Goal: Book appointment/travel/reservation

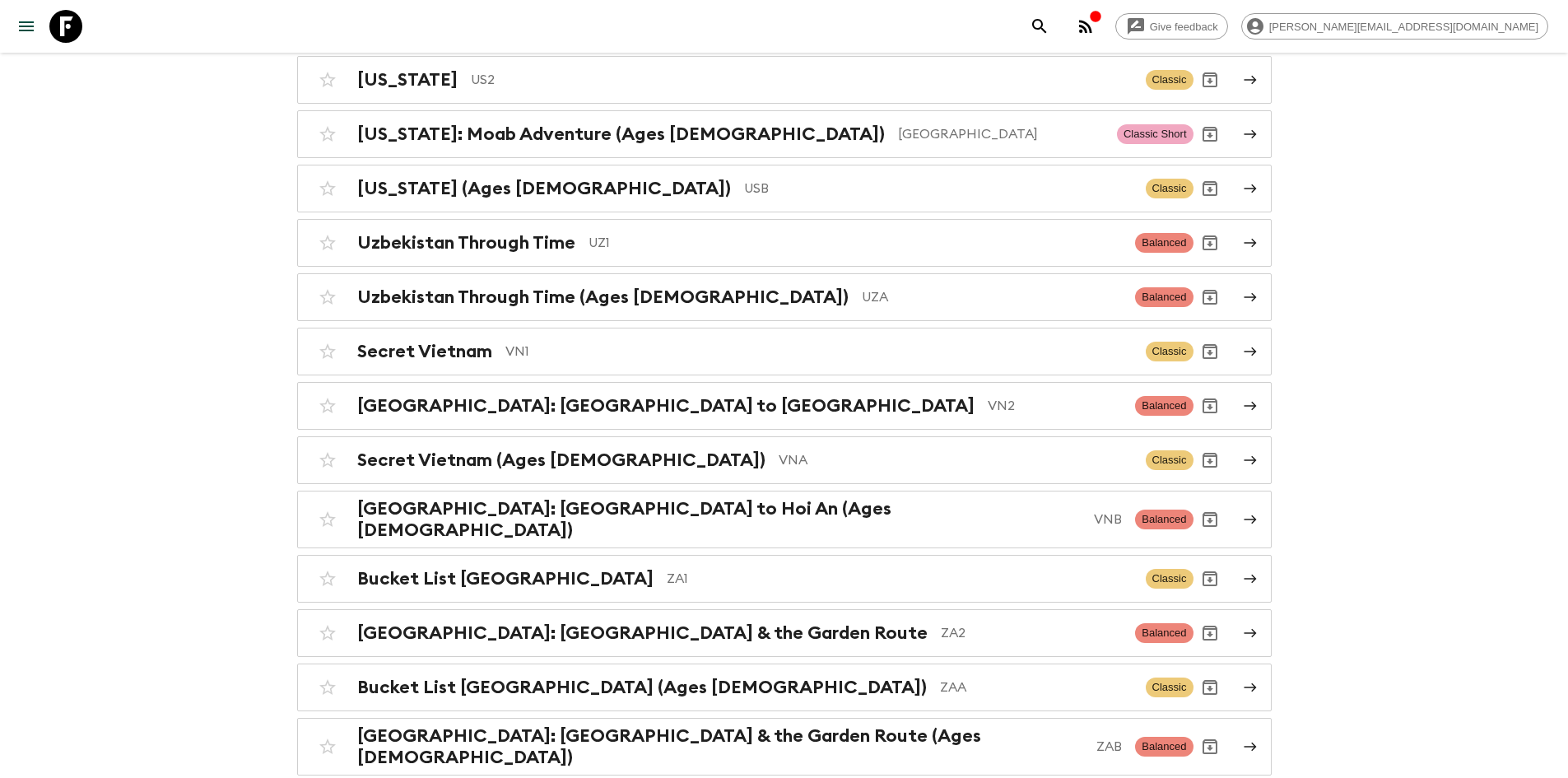
scroll to position [7291, 0]
click at [941, 623] on p "ZA2" at bounding box center [1032, 632] width 182 height 20
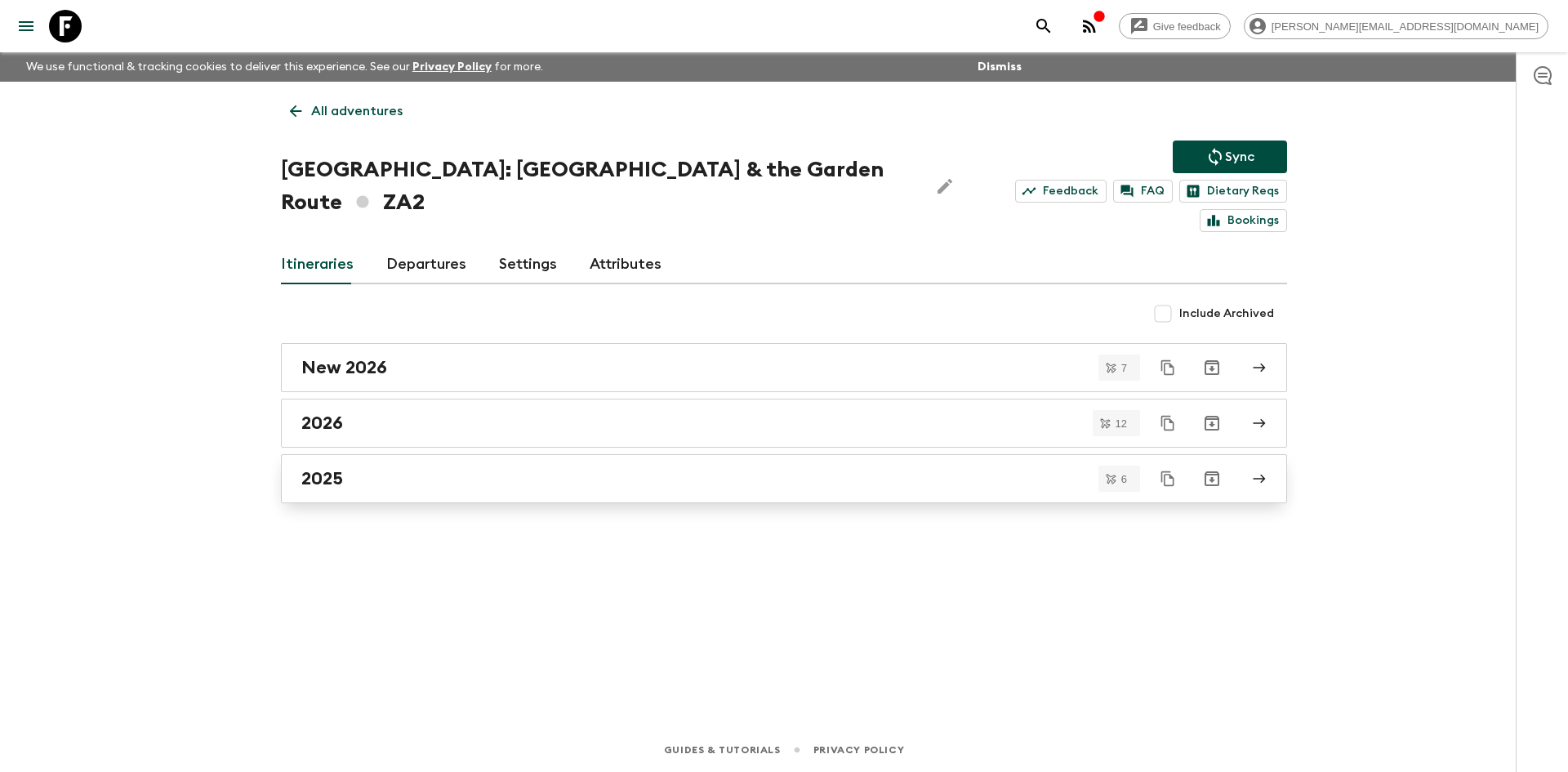
click at [422, 468] on div "2025" at bounding box center [768, 478] width 934 height 21
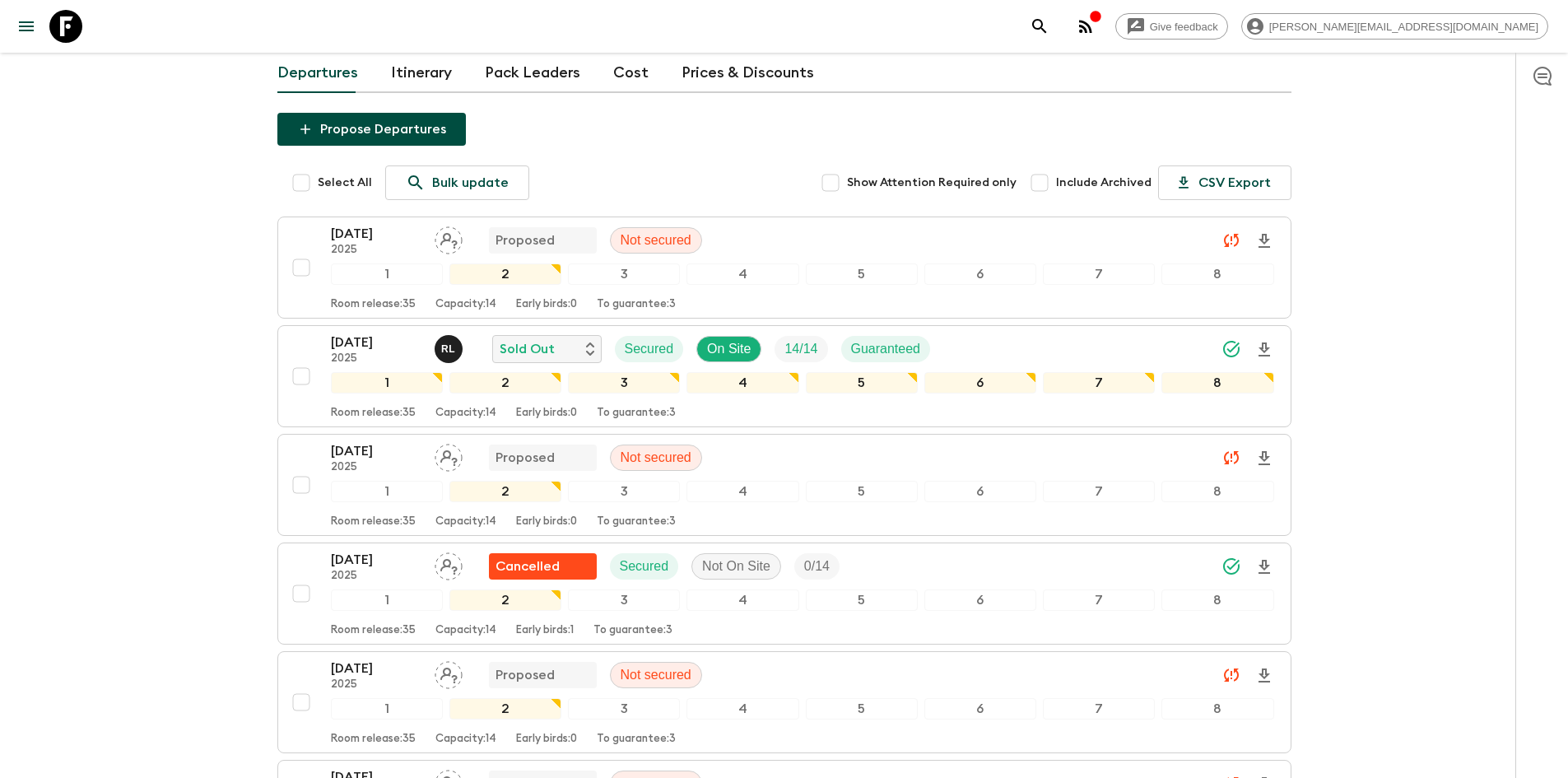
scroll to position [290, 0]
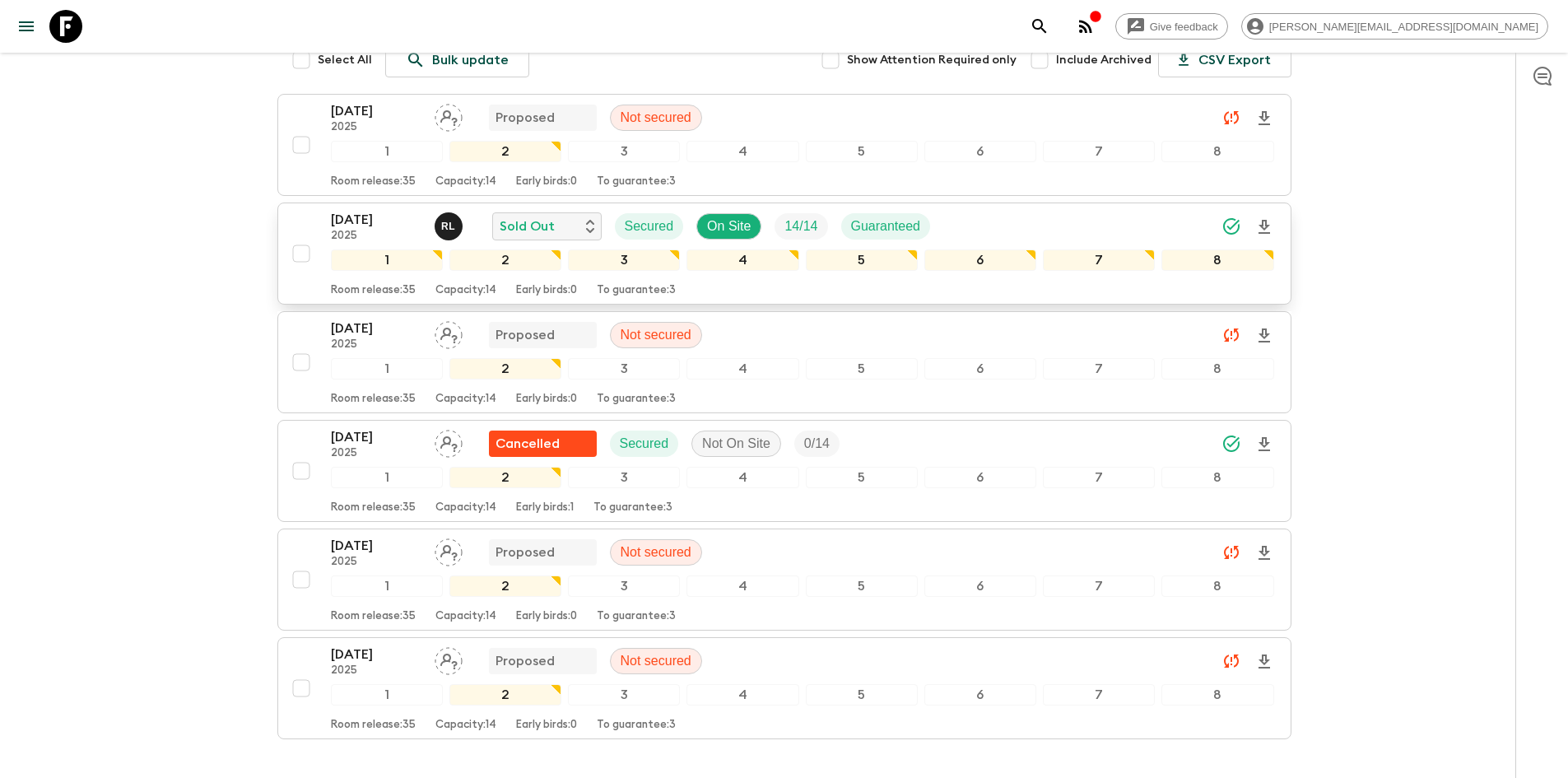
click at [366, 214] on p "[DATE]" at bounding box center [375, 219] width 91 height 20
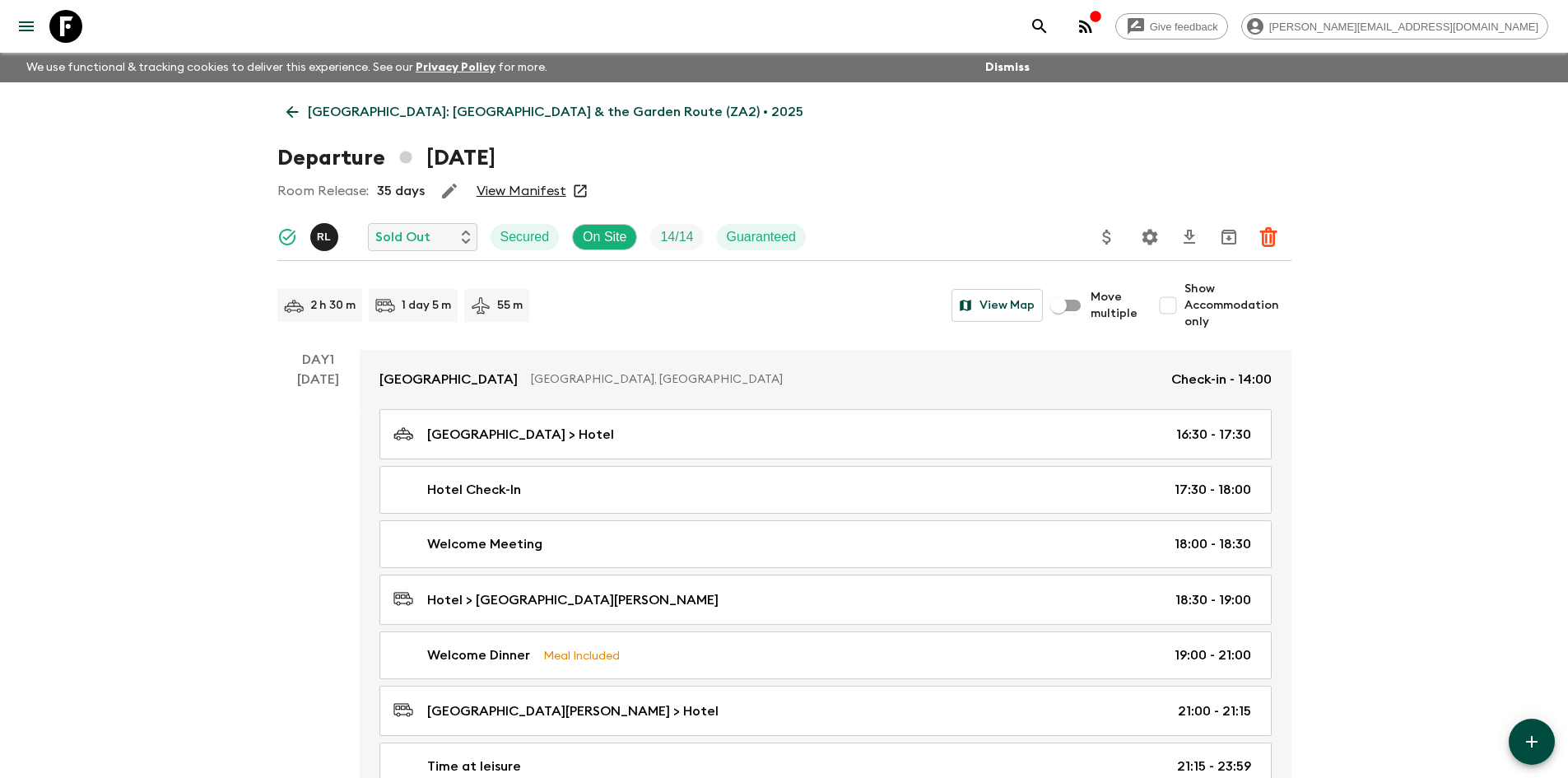
click at [291, 114] on icon at bounding box center [292, 111] width 18 height 18
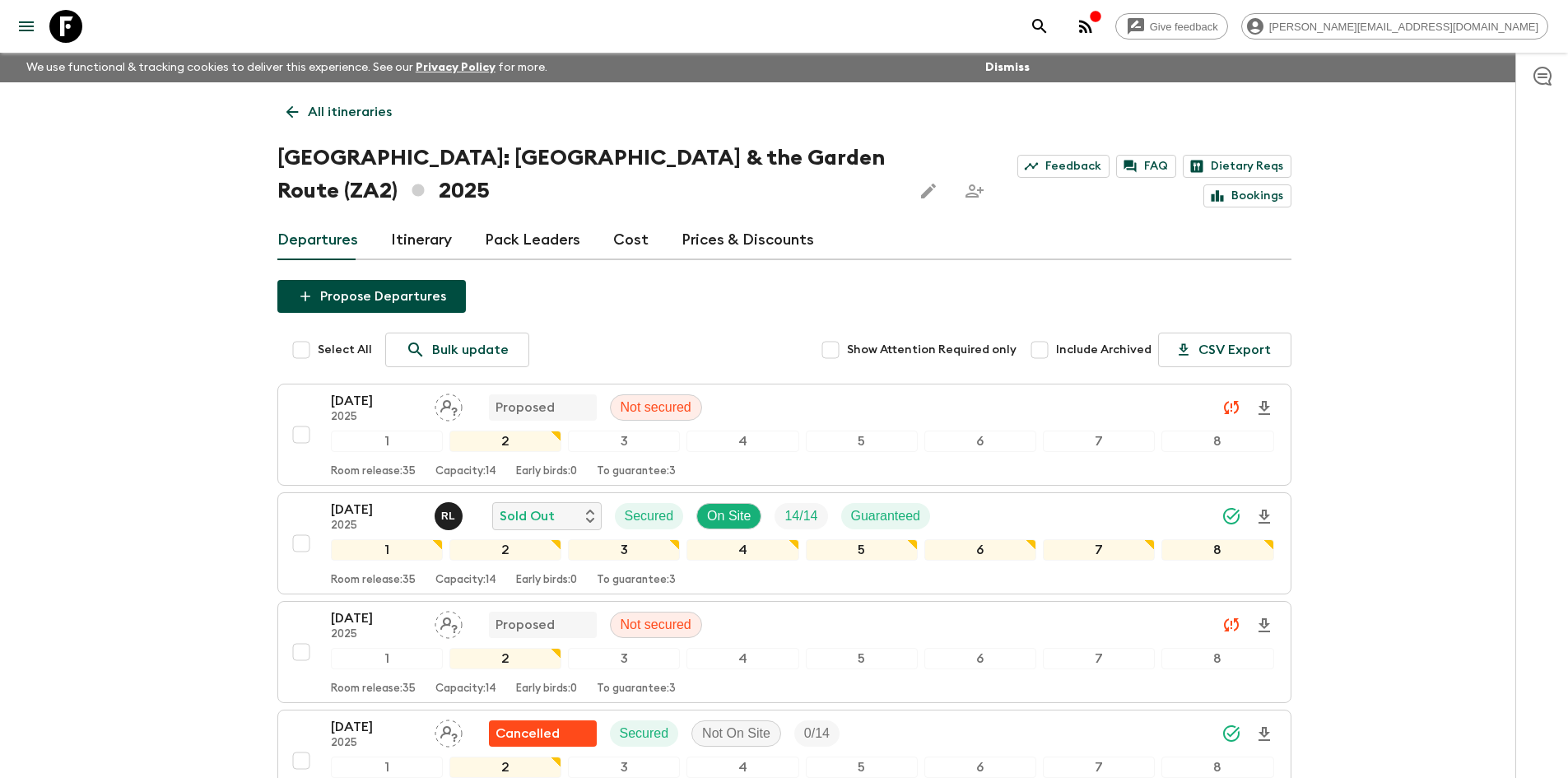
click at [414, 246] on link "Itinerary" at bounding box center [421, 240] width 61 height 39
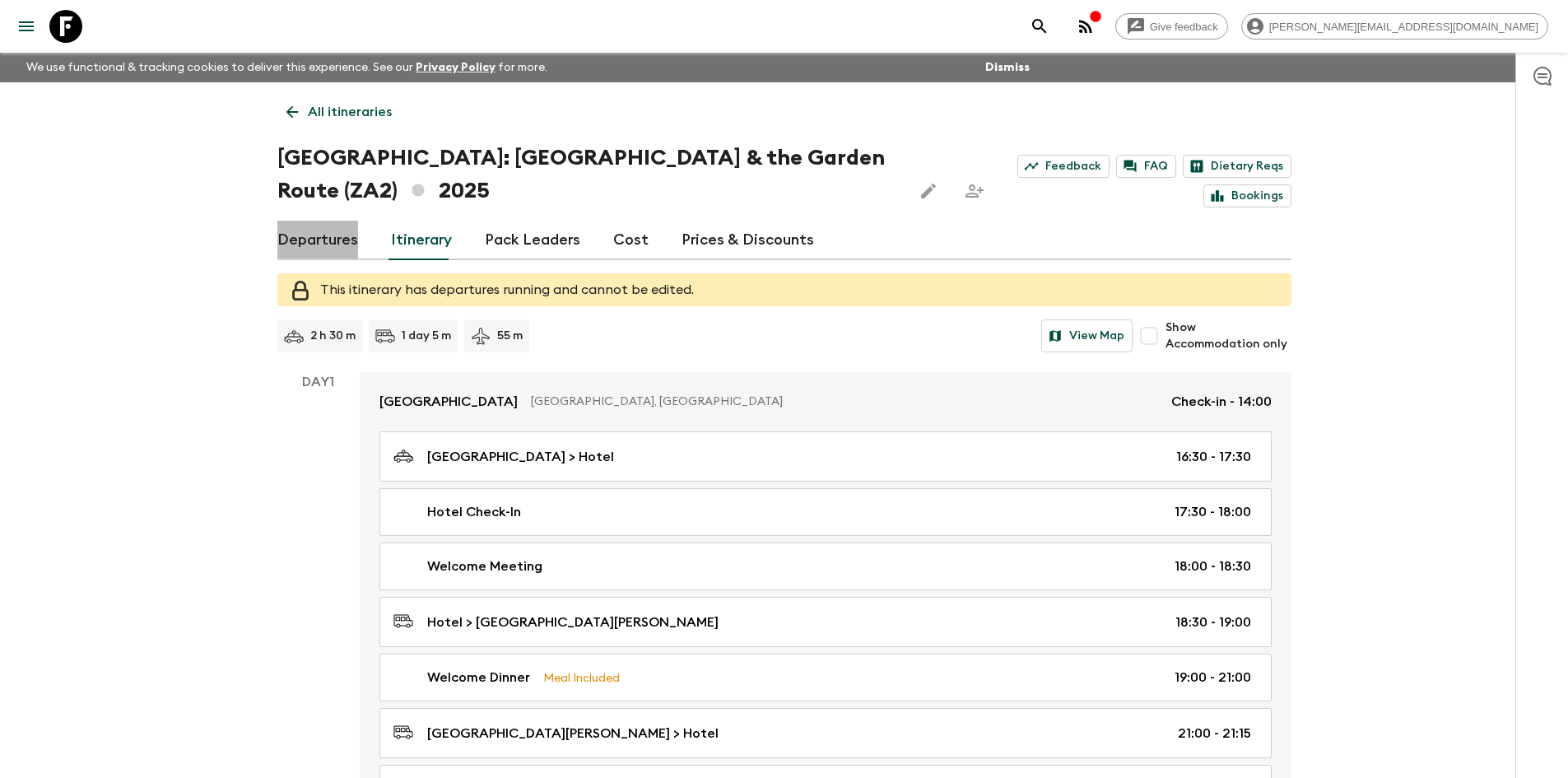
click at [314, 245] on link "Departures" at bounding box center [318, 240] width 80 height 39
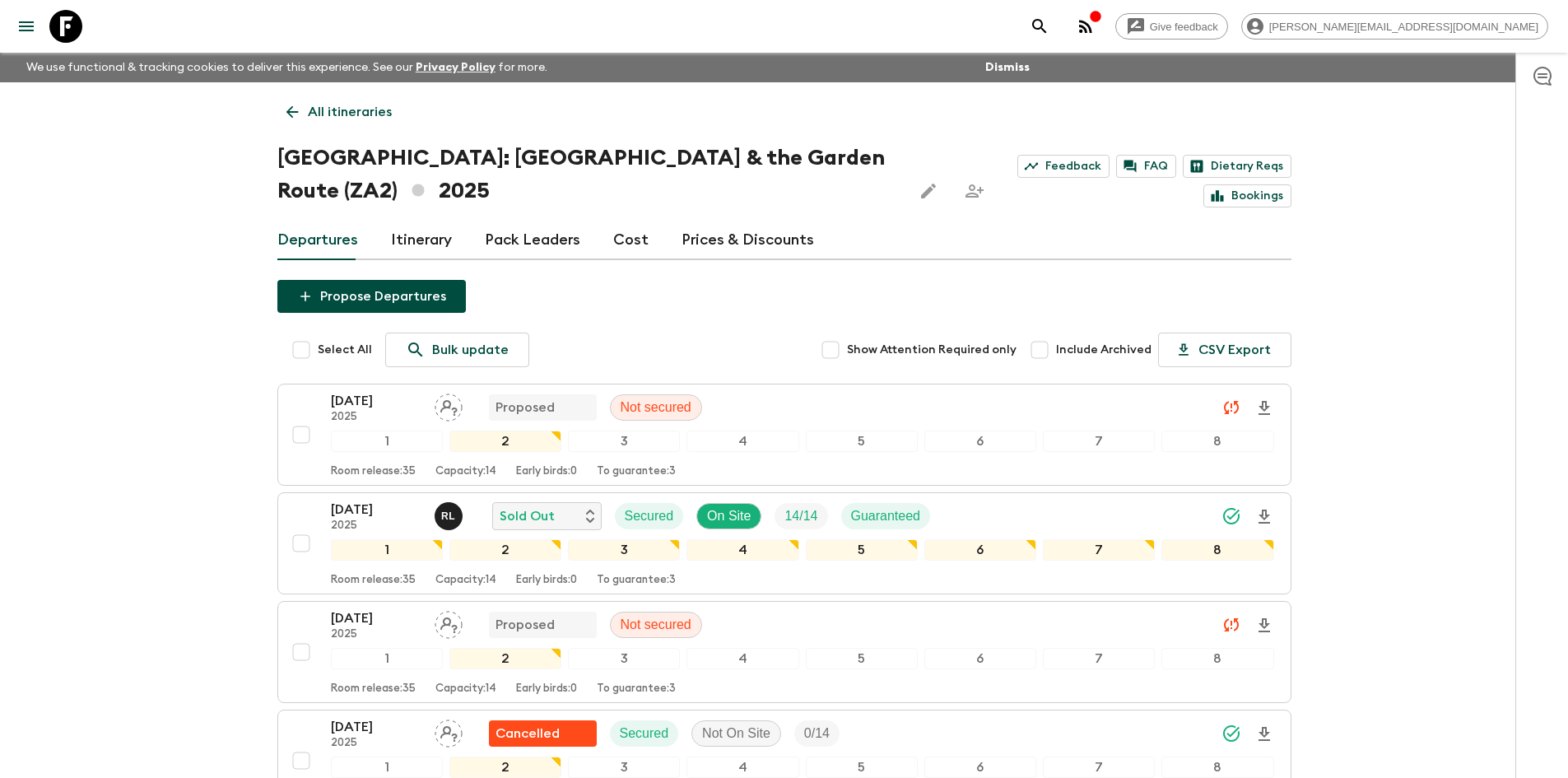
click at [291, 108] on icon at bounding box center [292, 111] width 18 height 18
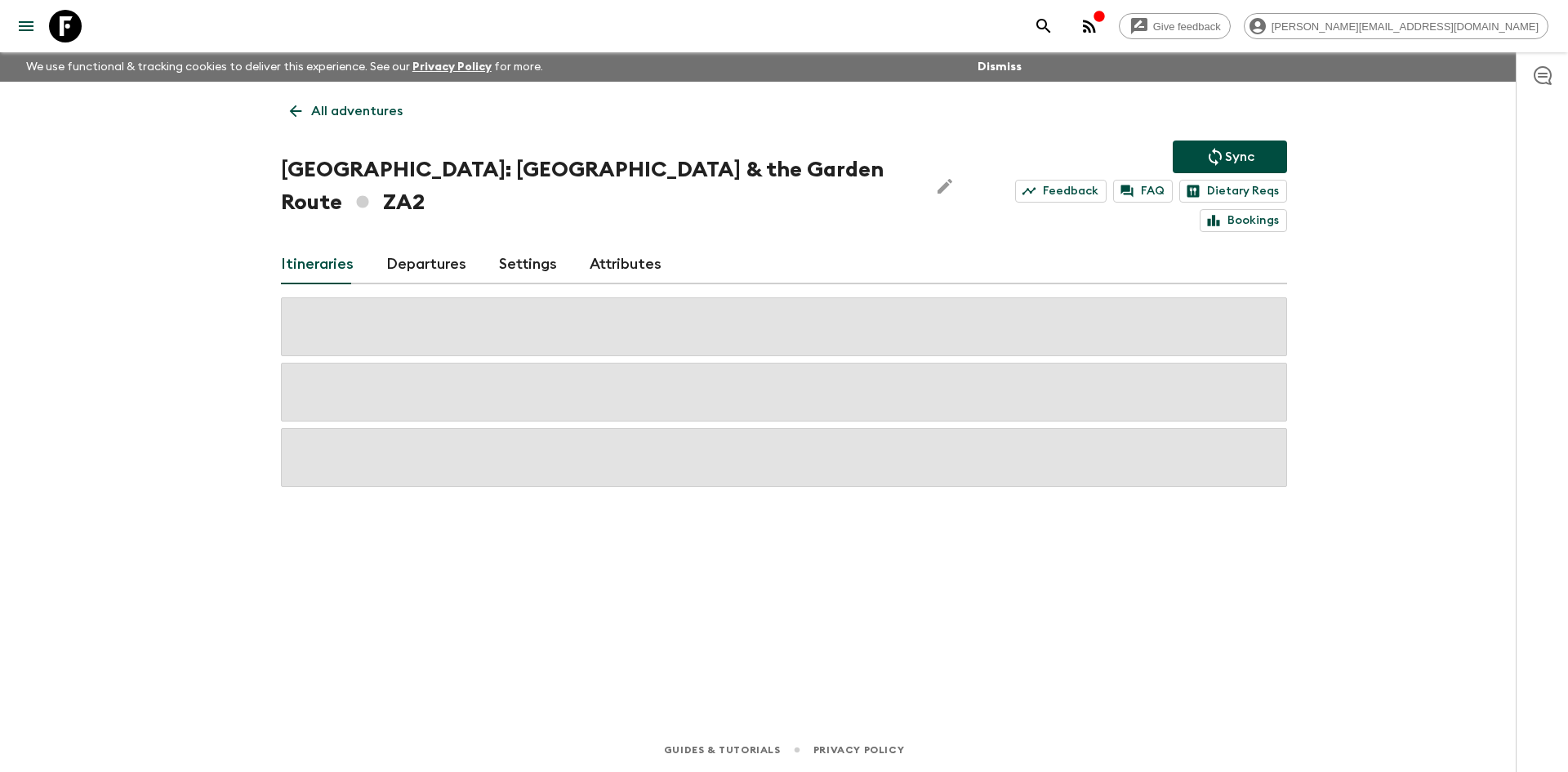
click at [289, 107] on icon at bounding box center [296, 110] width 18 height 18
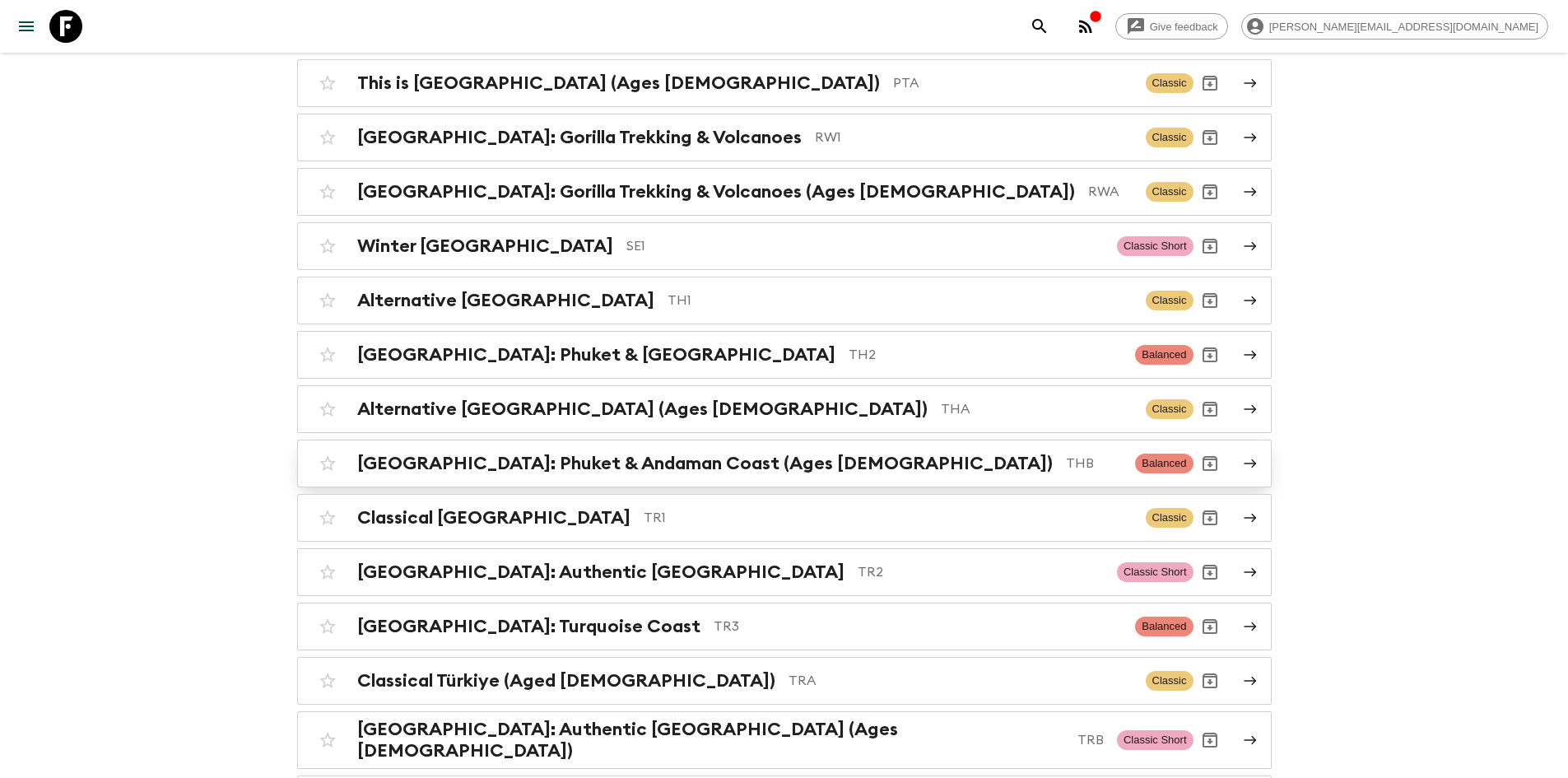
scroll to position [6298, 0]
click at [849, 346] on p "TH2" at bounding box center [986, 355] width 274 height 20
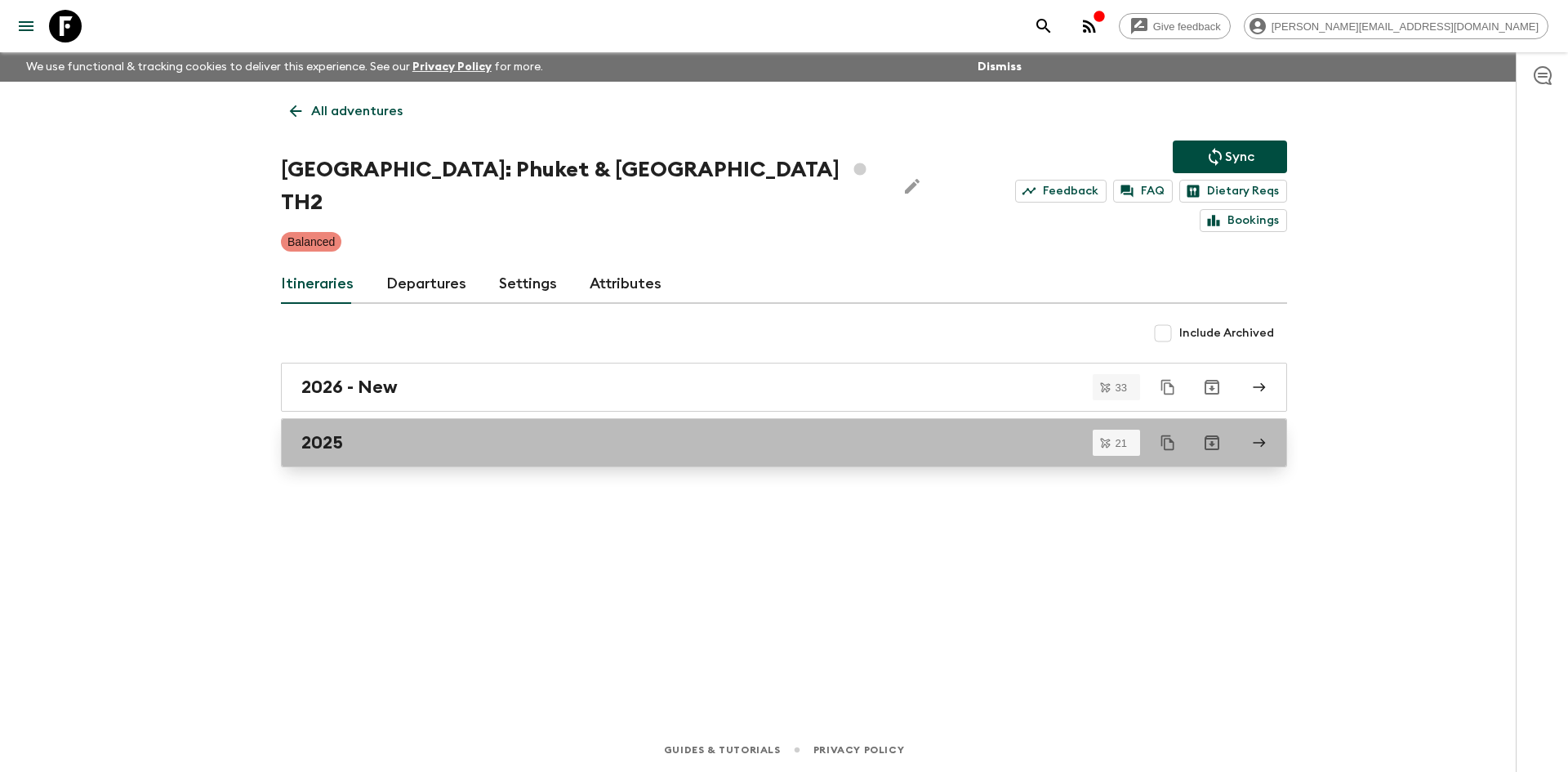
click at [490, 424] on link "2025" at bounding box center [784, 443] width 1006 height 49
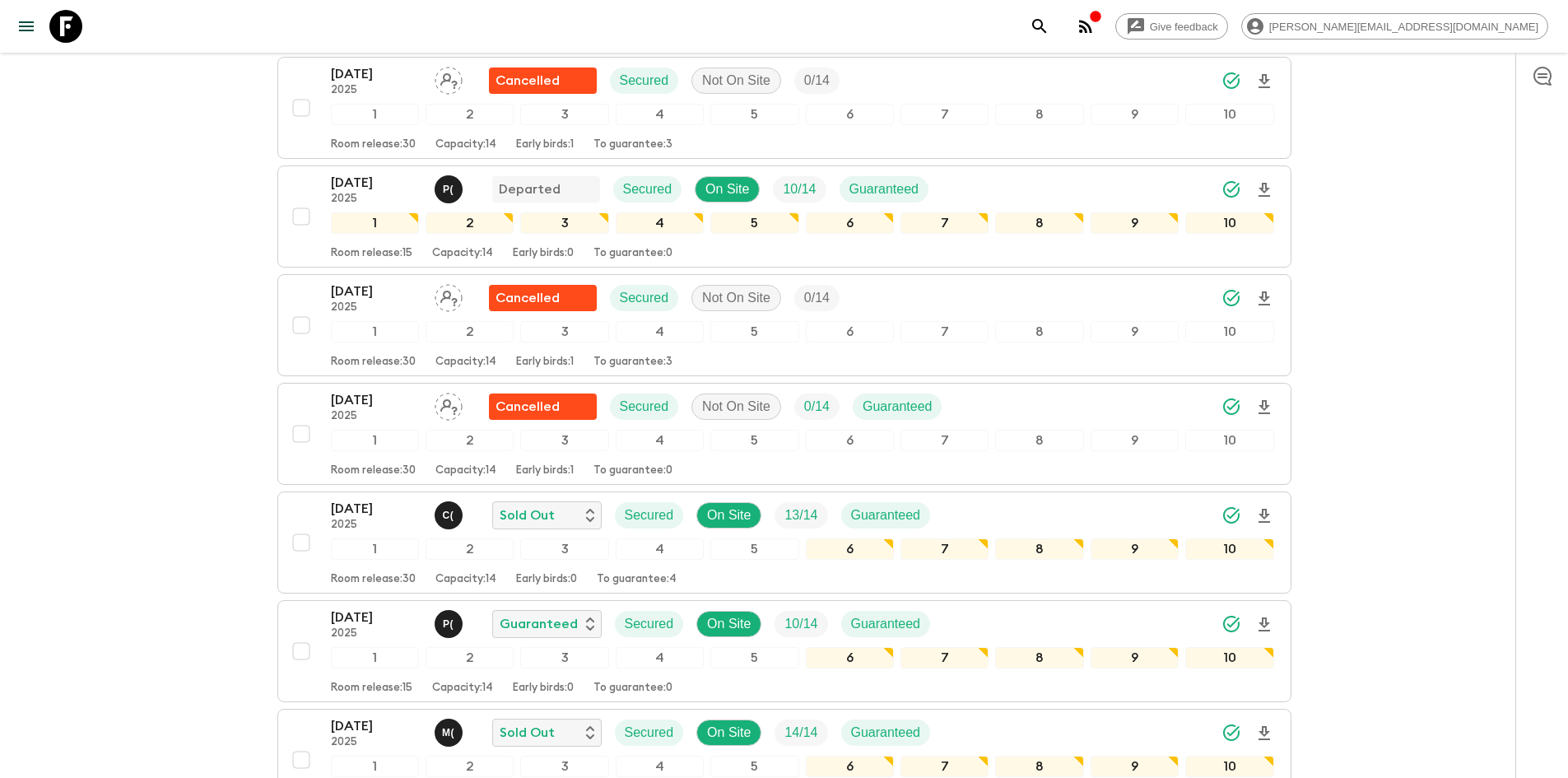
scroll to position [438, 0]
